Goal: Task Accomplishment & Management: Use online tool/utility

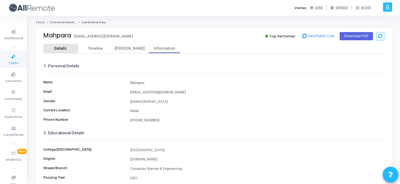
click at [58, 45] on div "Details" at bounding box center [60, 48] width 35 height 9
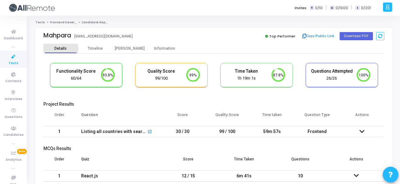
scroll to position [3, 3]
click at [160, 46] on div "Information" at bounding box center [164, 48] width 35 height 5
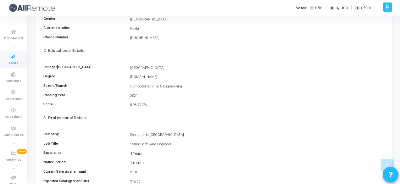
scroll to position [145, 0]
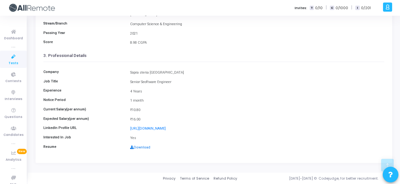
click at [141, 148] on link "Download" at bounding box center [140, 147] width 20 height 4
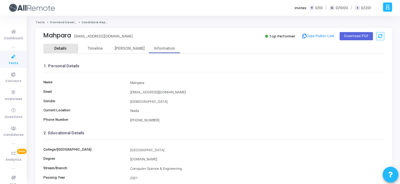
click at [66, 47] on div "Details" at bounding box center [60, 48] width 35 height 5
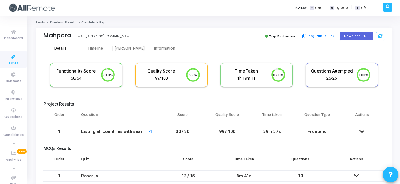
scroll to position [13, 16]
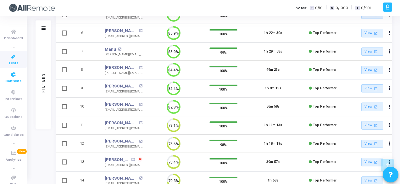
click at [17, 80] on span "Contests" at bounding box center [13, 81] width 16 height 5
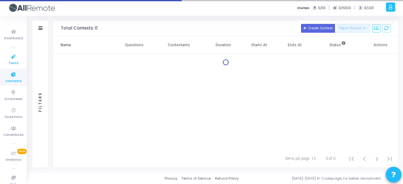
click at [16, 51] on link "Tests" at bounding box center [13, 59] width 27 height 17
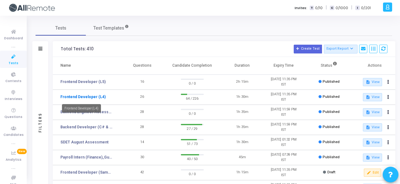
click at [92, 97] on link "Frontend Developer (L4)" at bounding box center [82, 97] width 45 height 6
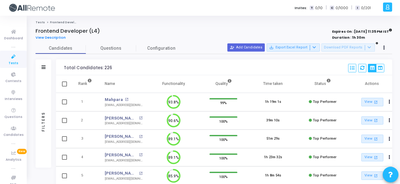
click at [49, 66] on div "Filters" at bounding box center [44, 67] width 16 height 16
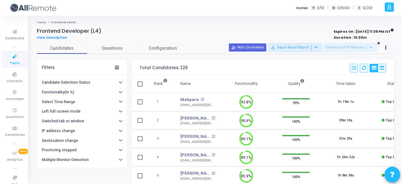
scroll to position [99, 0]
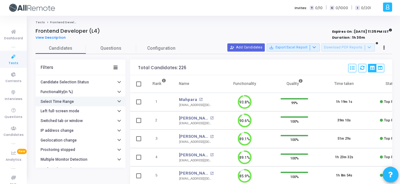
click at [65, 100] on h6 "Select Time Range" at bounding box center [57, 101] width 33 height 5
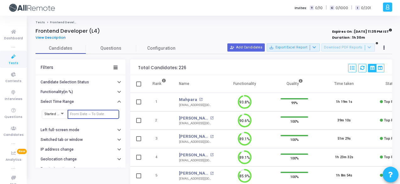
click at [89, 112] on input "text" at bounding box center [93, 114] width 47 height 4
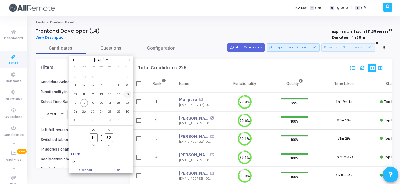
click at [126, 97] on span "16" at bounding box center [127, 95] width 8 height 8
click at [84, 105] on span "18" at bounding box center [84, 103] width 8 height 8
click at [124, 167] on span "Set" at bounding box center [117, 169] width 32 height 7
type input "8/16/2025, 2:32 PM - 8/18/2025, 2:32 PM"
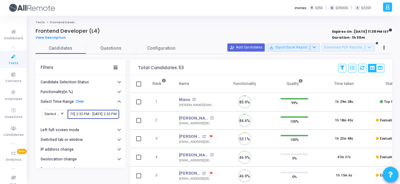
scroll to position [13, 16]
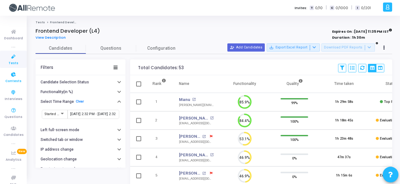
click at [14, 75] on icon at bounding box center [13, 75] width 13 height 8
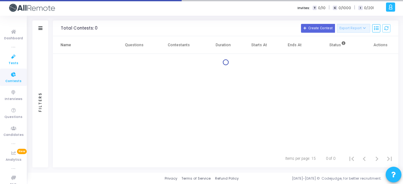
click at [11, 57] on icon at bounding box center [13, 57] width 13 height 8
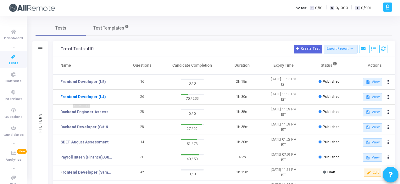
click at [96, 95] on link "Frontend Developer (L4)" at bounding box center [82, 97] width 45 height 6
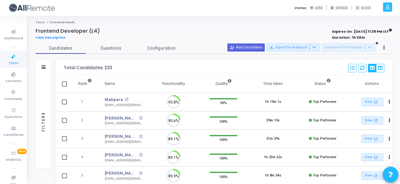
scroll to position [13, 16]
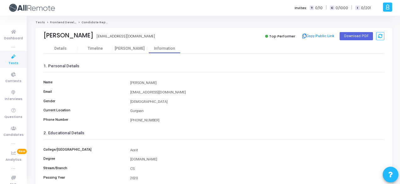
scroll to position [145, 0]
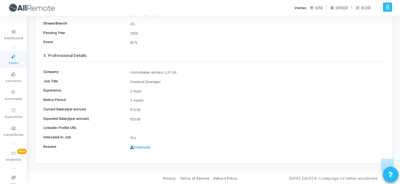
click at [143, 147] on link "Download" at bounding box center [140, 147] width 20 height 4
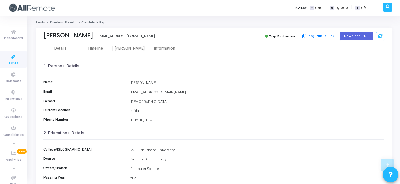
scroll to position [145, 0]
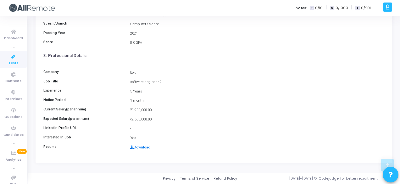
click at [144, 147] on link "Download" at bounding box center [140, 147] width 20 height 4
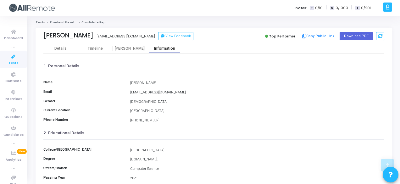
scroll to position [145, 0]
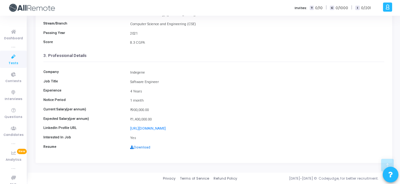
click at [140, 149] on link "Download" at bounding box center [140, 147] width 20 height 4
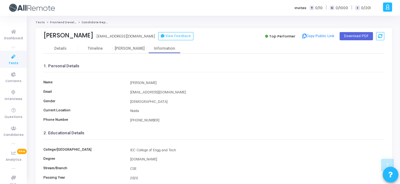
scroll to position [145, 0]
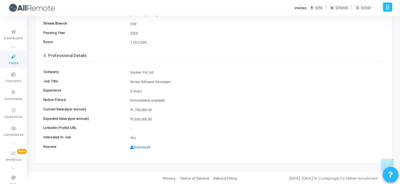
click at [143, 146] on link "Download" at bounding box center [140, 147] width 20 height 4
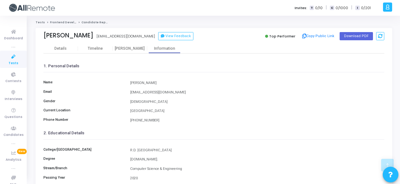
scroll to position [145, 0]
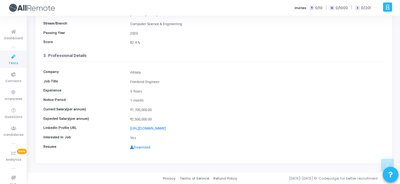
click at [143, 146] on link "Download" at bounding box center [140, 147] width 20 height 4
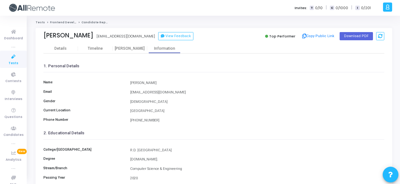
click at [207, 90] on div "rahulchaudhary2244@gmail.com" at bounding box center [257, 92] width 260 height 5
click at [64, 45] on div "Details" at bounding box center [60, 48] width 35 height 9
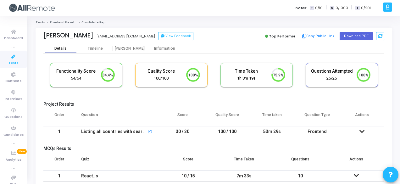
scroll to position [13, 16]
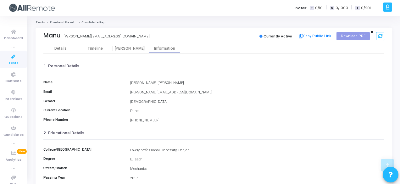
scroll to position [145, 0]
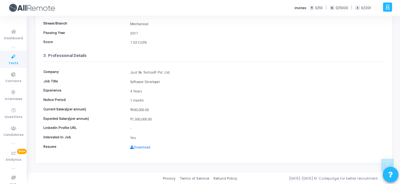
click at [147, 146] on link "Download" at bounding box center [140, 147] width 20 height 4
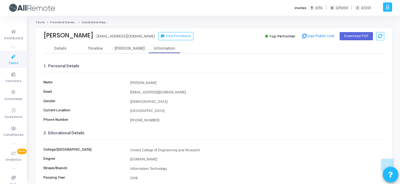
scroll to position [145, 0]
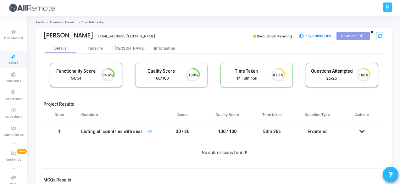
scroll to position [13, 16]
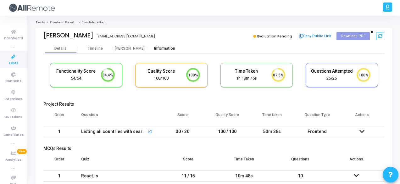
click at [162, 48] on div "Information" at bounding box center [164, 48] width 35 height 5
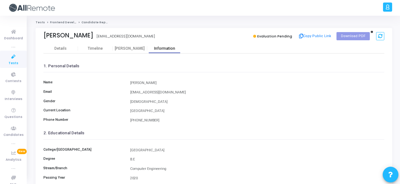
scroll to position [145, 0]
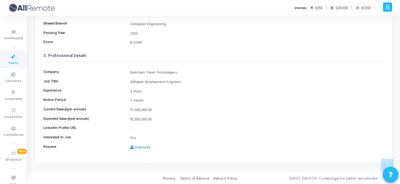
drag, startPoint x: 129, startPoint y: 71, endPoint x: 181, endPoint y: 71, distance: 52.2
click at [181, 71] on div "RateGain Travel Technologies" at bounding box center [257, 72] width 260 height 5
copy div "RateGain Travel Technologies"
click at [139, 146] on link "Download" at bounding box center [140, 147] width 20 height 4
